Goal: Task Accomplishment & Management: Use online tool/utility

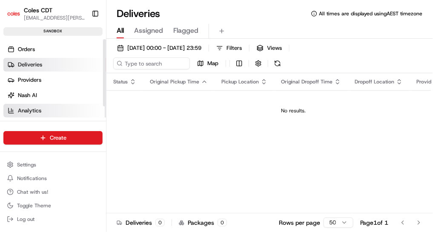
scroll to position [68, 0]
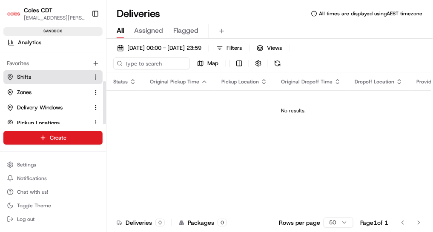
click at [43, 74] on link "Shifts" at bounding box center [48, 77] width 82 height 8
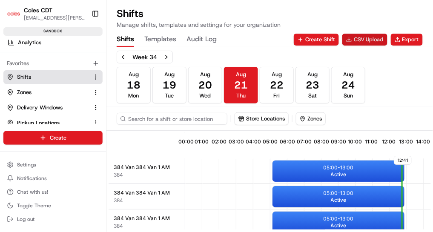
click at [372, 40] on button "CSV Upload" at bounding box center [364, 40] width 45 height 12
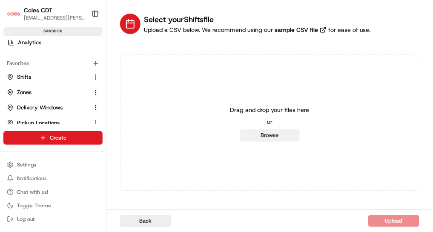
click at [276, 135] on button "Browse" at bounding box center [270, 135] width 60 height 12
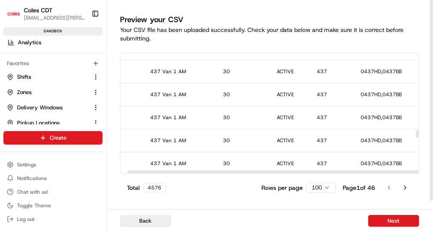
scroll to position [1473, 26]
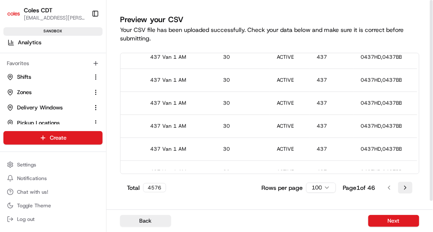
click at [404, 186] on button "Go to next page" at bounding box center [405, 188] width 14 height 12
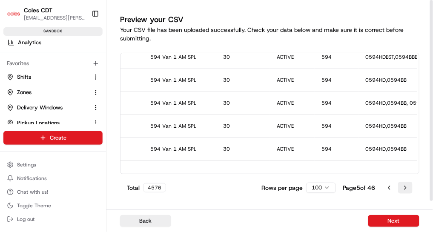
click at [404, 186] on button "Go to next page" at bounding box center [405, 188] width 14 height 12
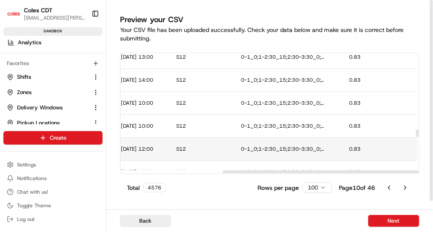
scroll to position [1473, 434]
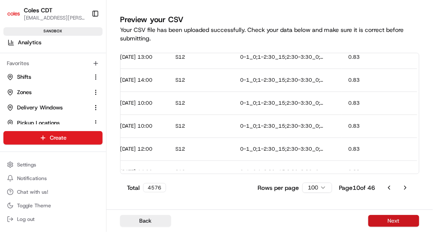
click at [381, 218] on button "Next" at bounding box center [393, 221] width 51 height 12
